Goal: Task Accomplishment & Management: Manage account settings

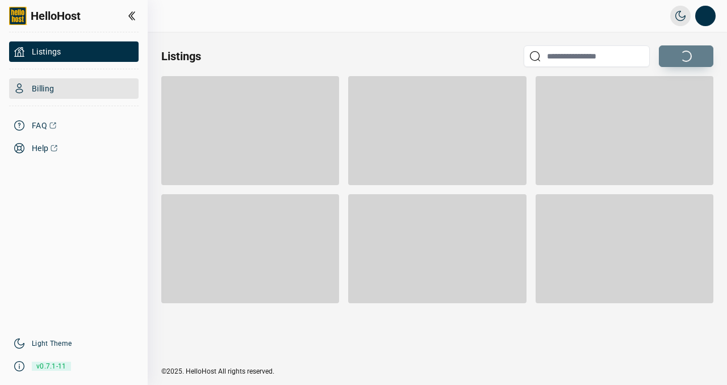
click at [42, 89] on span "Billing" at bounding box center [43, 88] width 22 height 11
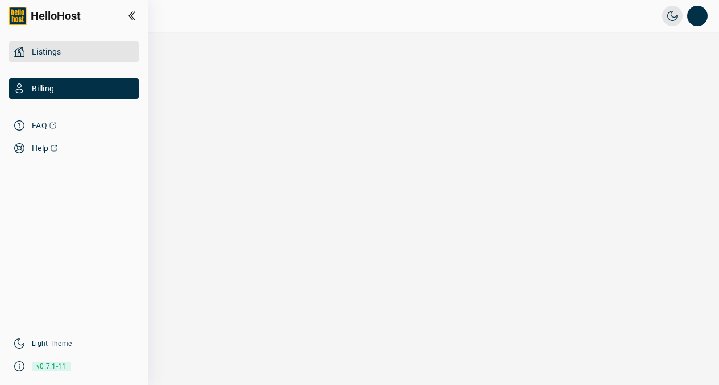
click at [50, 49] on span "Listings" at bounding box center [47, 51] width 30 height 11
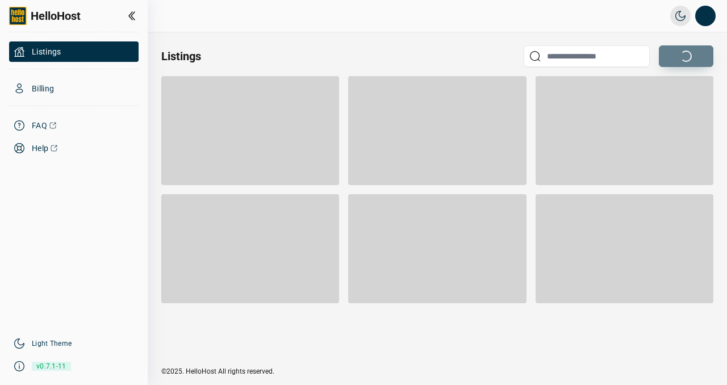
click at [418, 62] on div "Listings" at bounding box center [437, 56] width 552 height 22
click at [708, 23] on button "Open profile menu" at bounding box center [705, 16] width 20 height 20
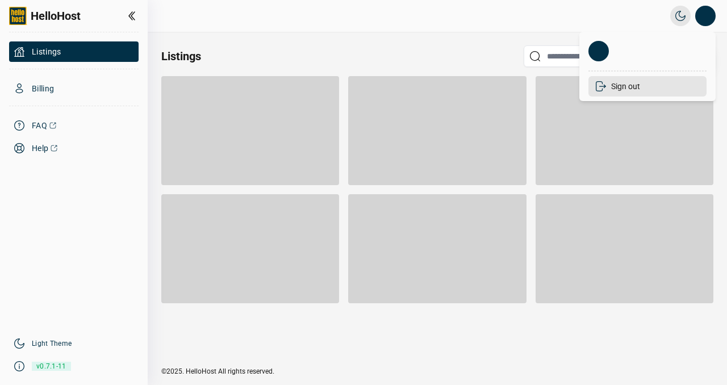
click at [620, 85] on li "Sign out" at bounding box center [648, 86] width 118 height 20
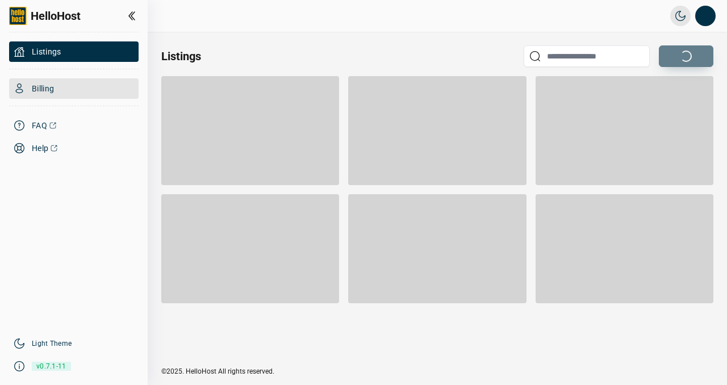
click at [45, 90] on span "Billing" at bounding box center [43, 88] width 22 height 11
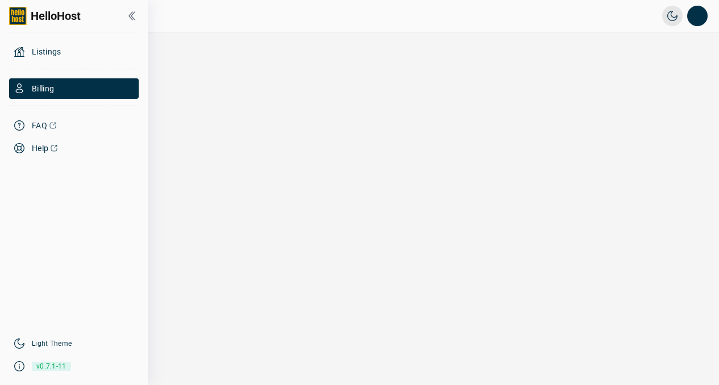
click at [132, 14] on icon at bounding box center [131, 15] width 7 height 9
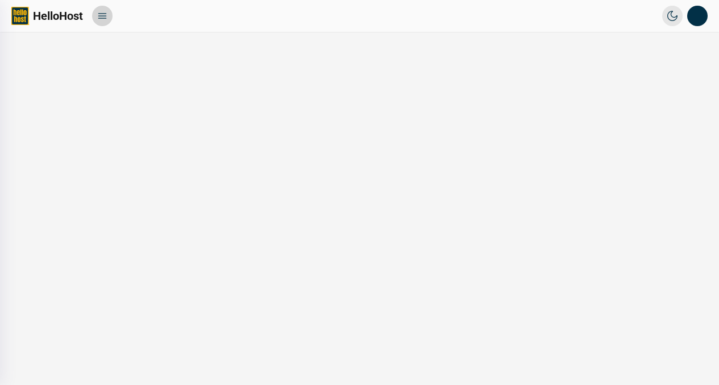
click at [103, 14] on icon at bounding box center [102, 15] width 11 height 11
